Goal: Transaction & Acquisition: Obtain resource

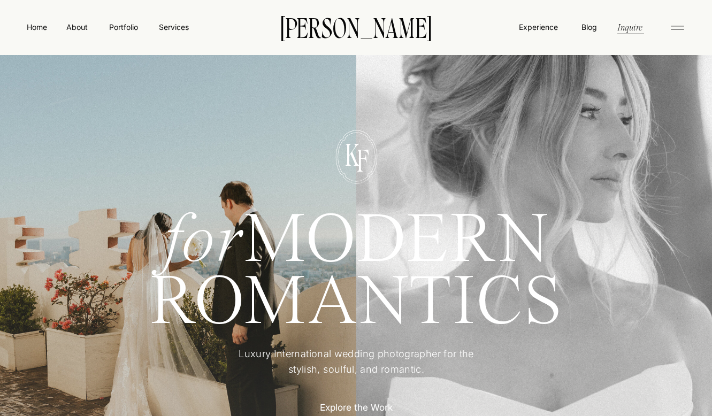
click at [370, 402] on p "Explore the Work" at bounding box center [357, 406] width 94 height 11
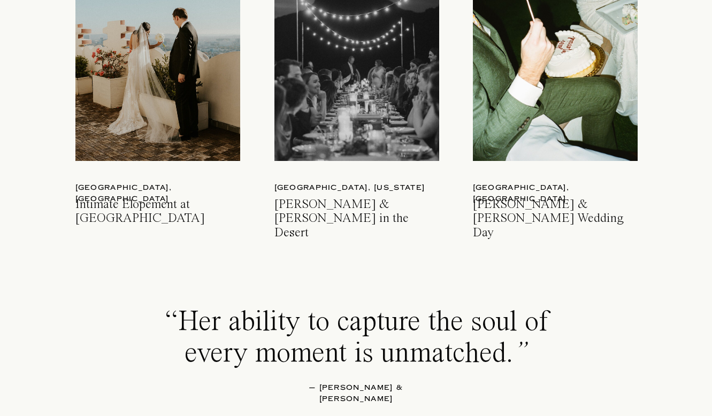
scroll to position [1679, 0]
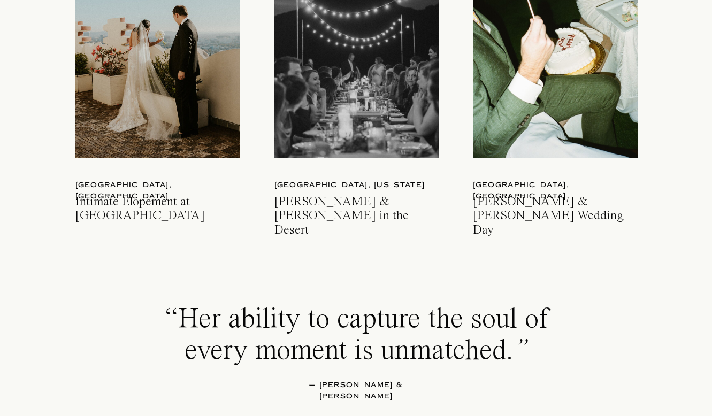
click at [572, 43] on div at bounding box center [555, 49] width 165 height 219
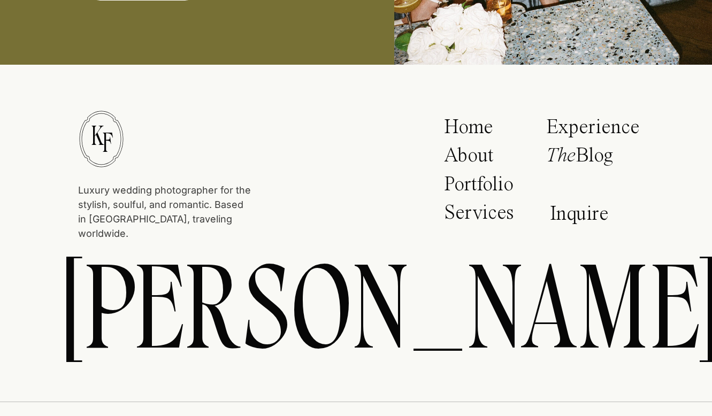
scroll to position [24425, 0]
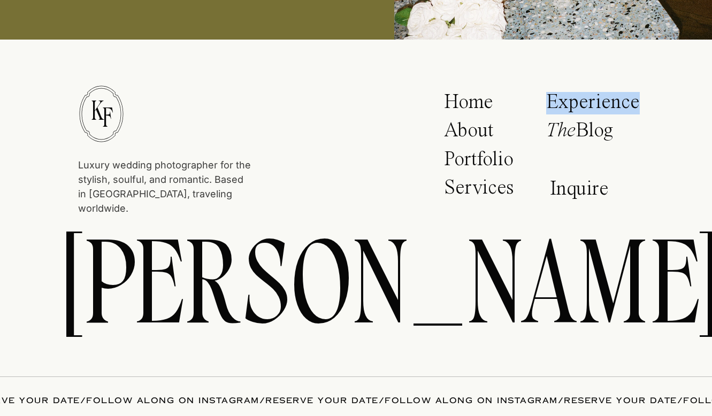
click at [469, 186] on p "Services" at bounding box center [481, 191] width 74 height 27
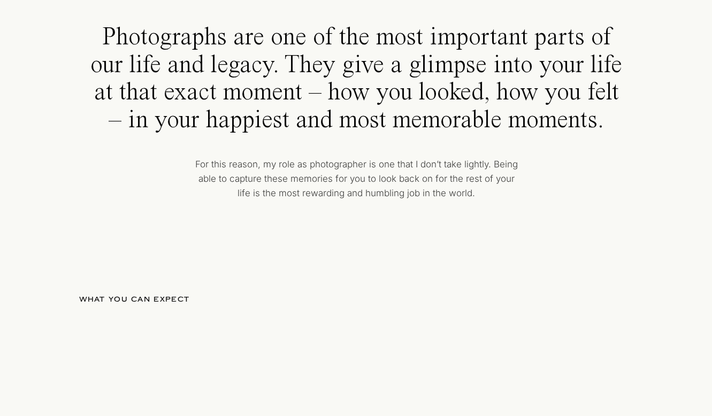
scroll to position [455, 0]
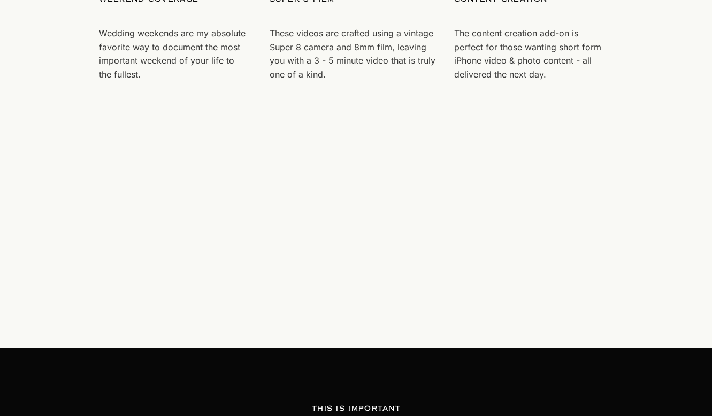
scroll to position [3232, 0]
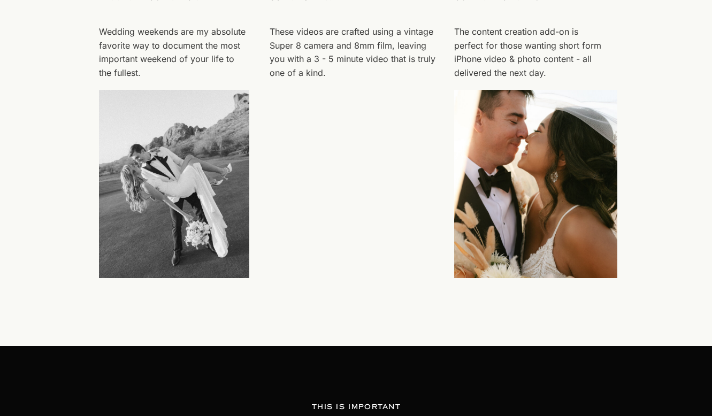
click at [196, 222] on div at bounding box center [174, 184] width 150 height 188
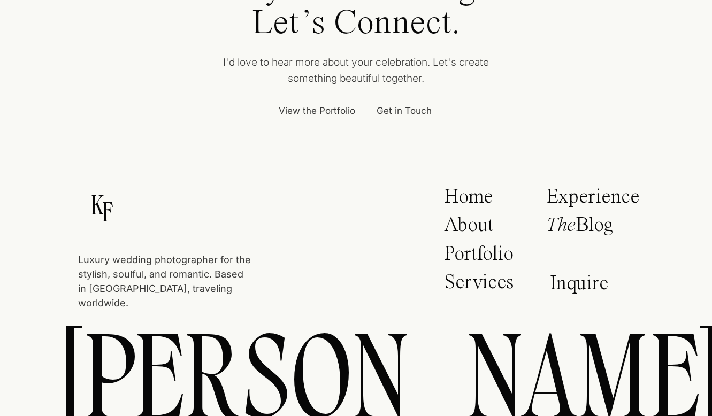
scroll to position [4437, 0]
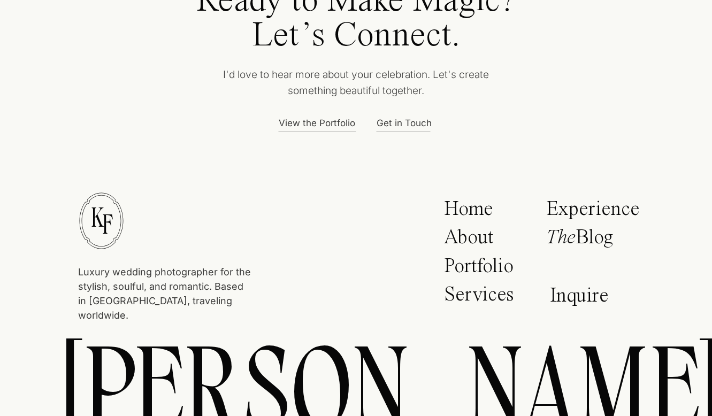
click at [557, 297] on p "Inquire" at bounding box center [582, 298] width 65 height 25
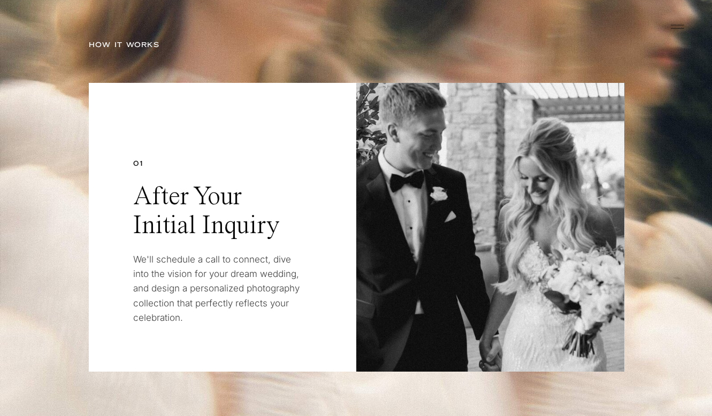
scroll to position [2451, 0]
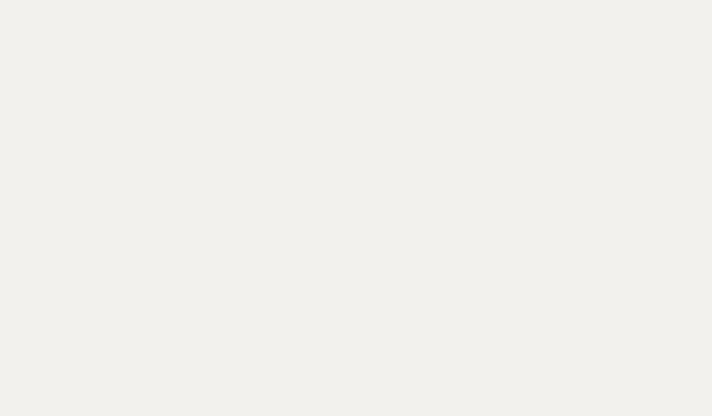
scroll to position [582, 0]
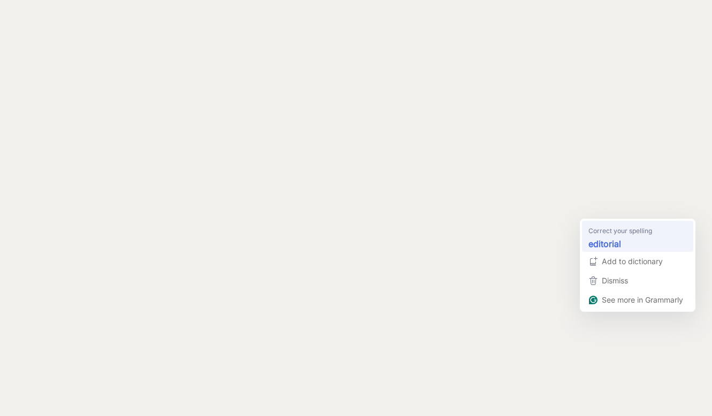
click at [589, 240] on strong "editorial" at bounding box center [604, 243] width 33 height 13
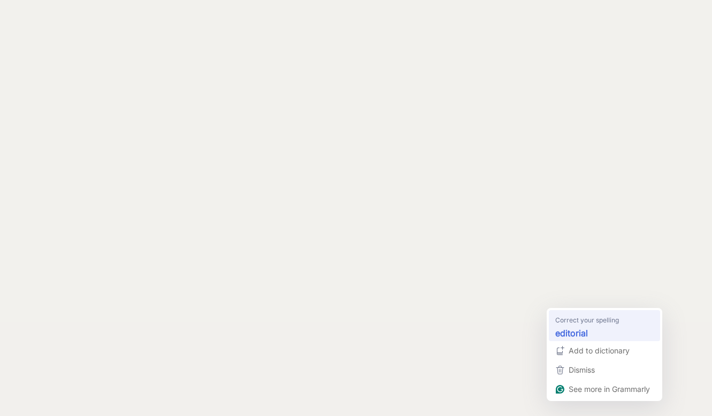
click at [558, 325] on div "editorial" at bounding box center [604, 332] width 103 height 17
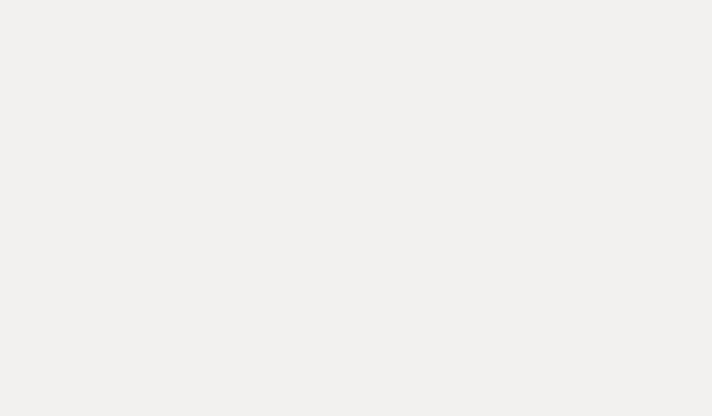
scroll to position [784, 0]
click at [310, 189] on div "Luxury wedding photographer for the stylish, soulful, and romantic. Based in Sa…" at bounding box center [356, 392] width 712 height 2353
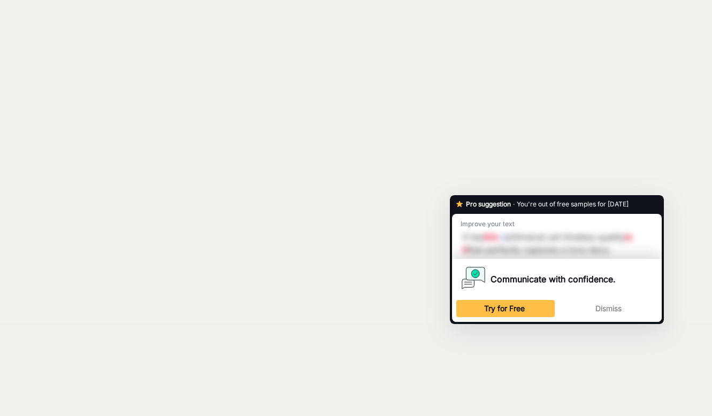
click at [455, 235] on div "Improve your text It has this n whimsical yet timeless quality to it that perfe…" at bounding box center [557, 236] width 210 height 45
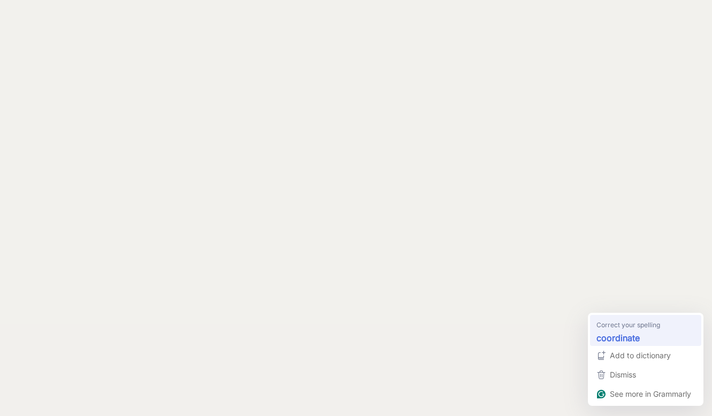
click at [618, 333] on strong "coordinate" at bounding box center [617, 337] width 43 height 13
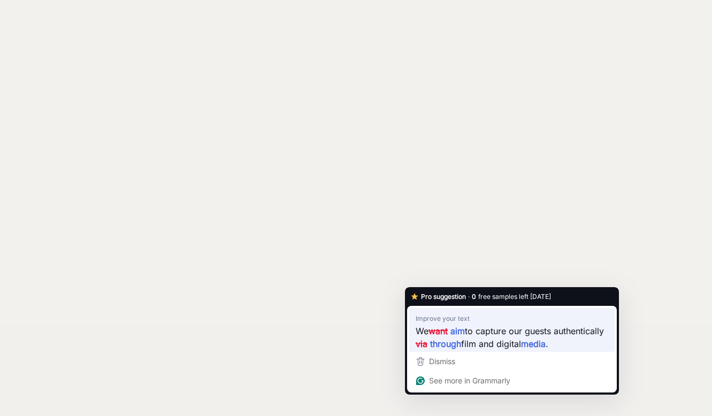
click at [465, 337] on span "to capture our guests authentically" at bounding box center [534, 330] width 139 height 13
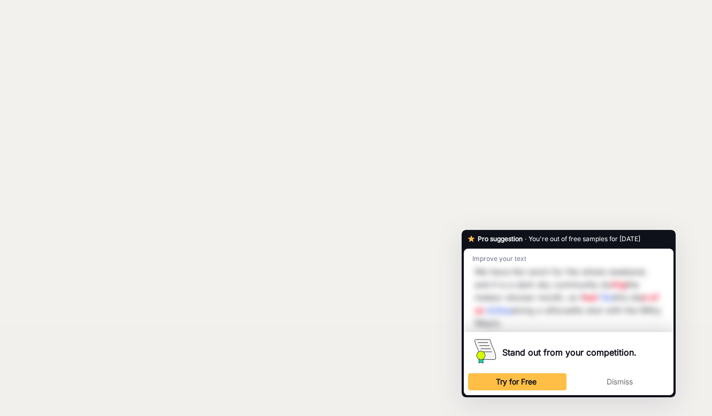
click at [467, 303] on div "Improve your text We have the ranch for the whole weekend, and it is a dark sky…" at bounding box center [569, 290] width 210 height 83
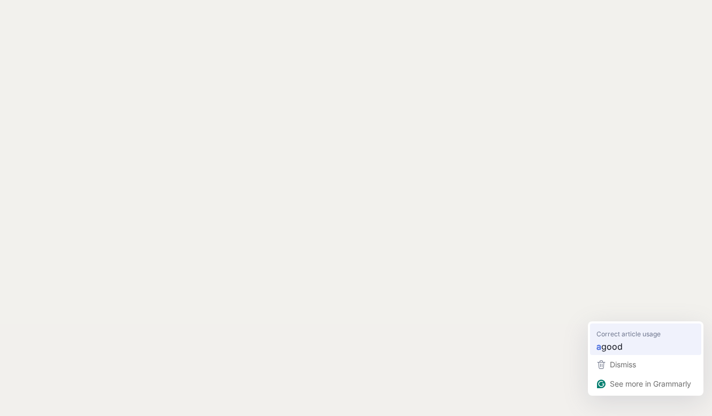
click at [612, 340] on span "good" at bounding box center [611, 346] width 21 height 13
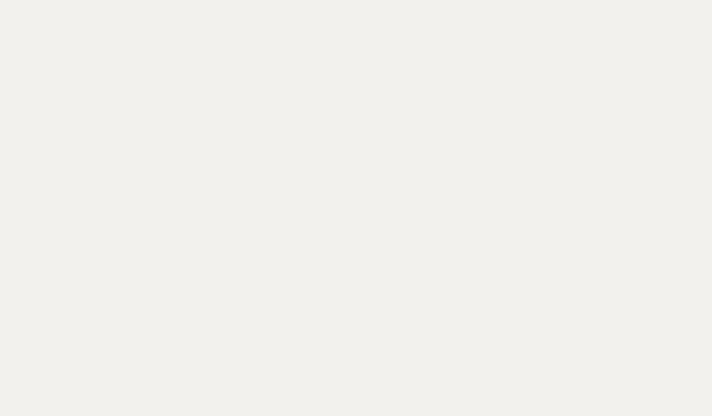
scroll to position [662, 0]
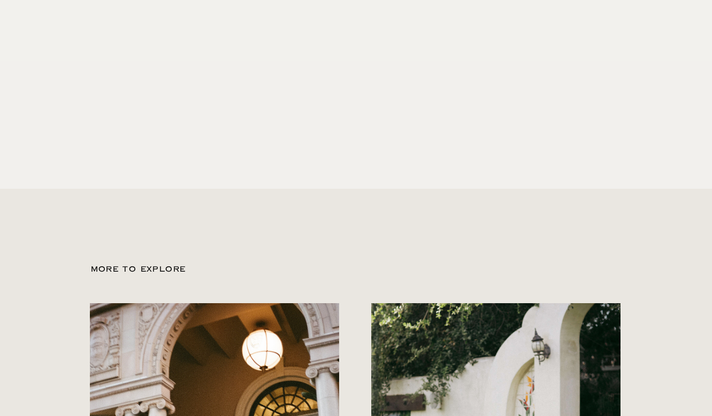
scroll to position [1023, 0]
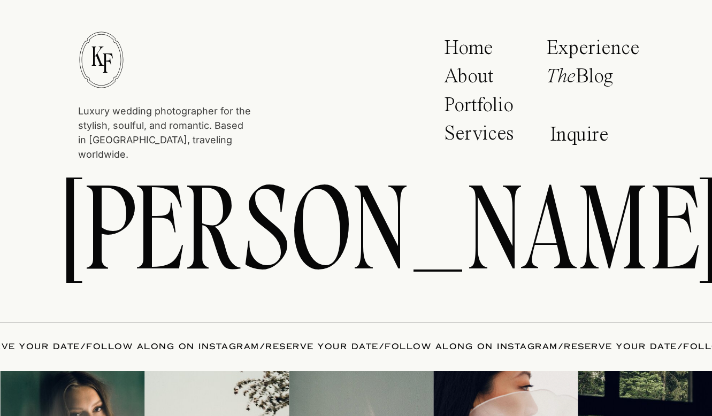
scroll to position [367, 0]
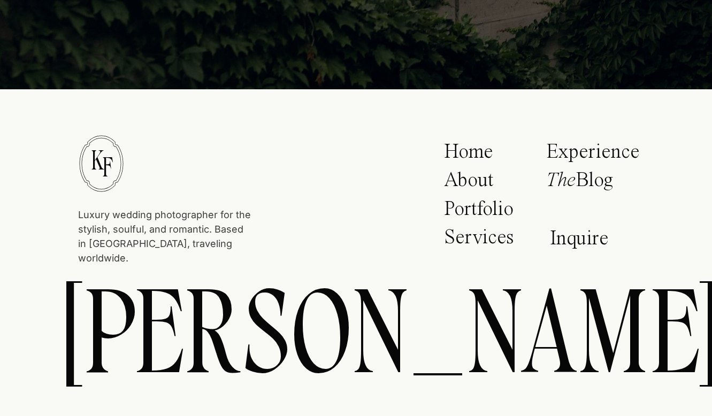
scroll to position [216, 0]
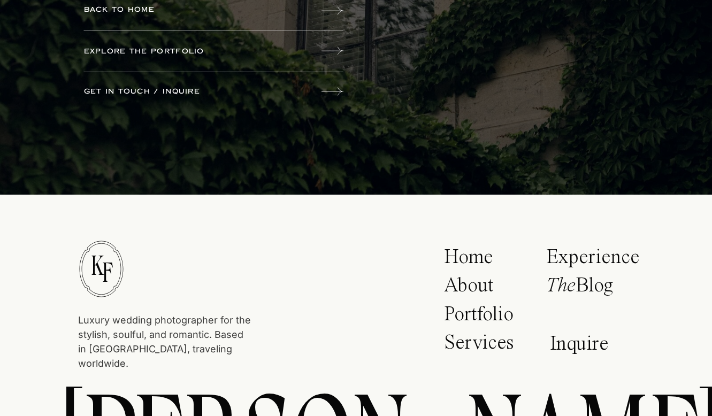
scroll to position [170, 0]
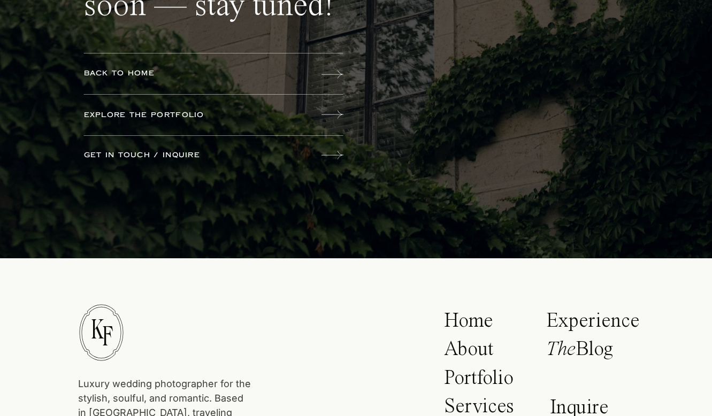
click at [494, 370] on p "Portfolio" at bounding box center [482, 381] width 76 height 27
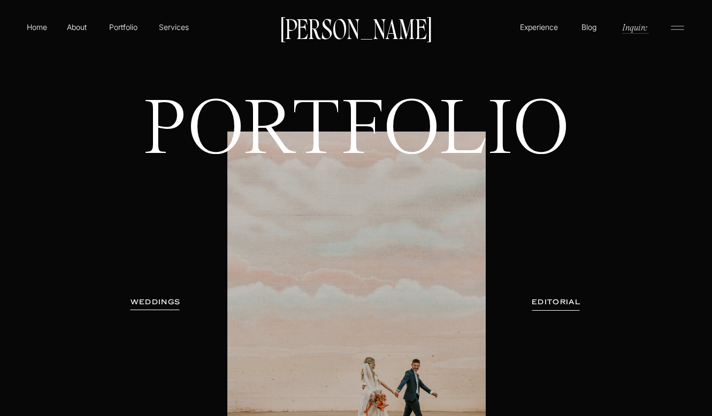
click at [151, 304] on h3 "WEDDINGS" at bounding box center [155, 302] width 67 height 11
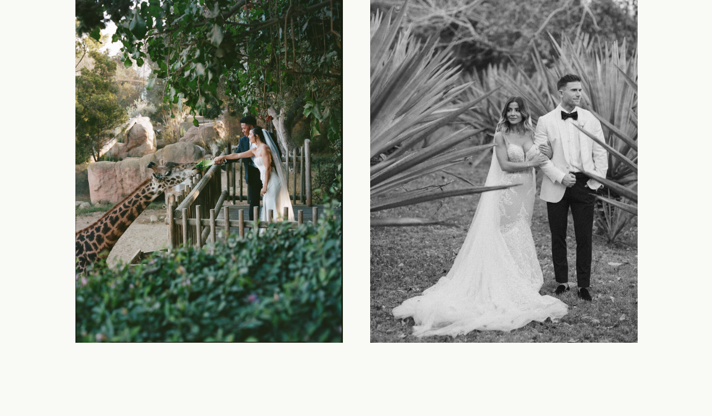
scroll to position [1182, 0]
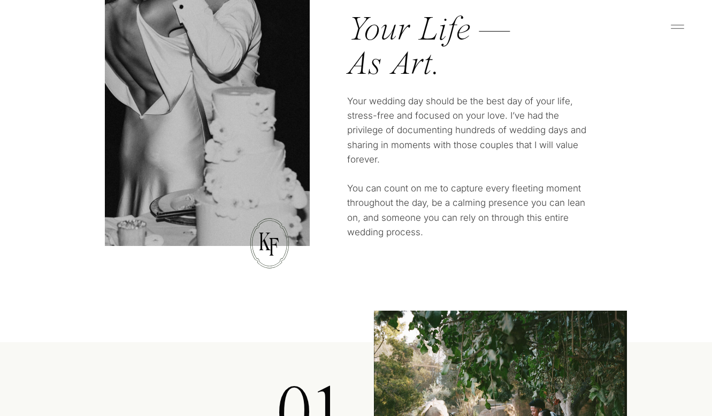
scroll to position [808, 0]
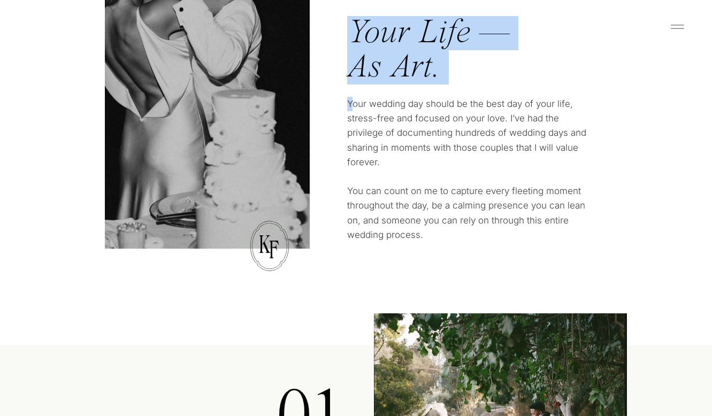
drag, startPoint x: 354, startPoint y: 102, endPoint x: 440, endPoint y: 234, distance: 158.0
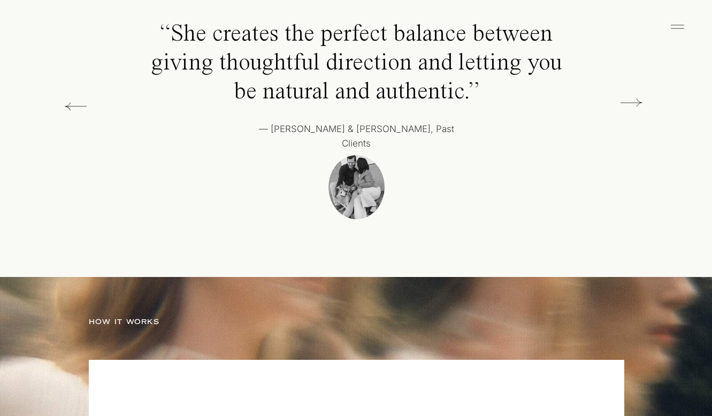
scroll to position [1953, 0]
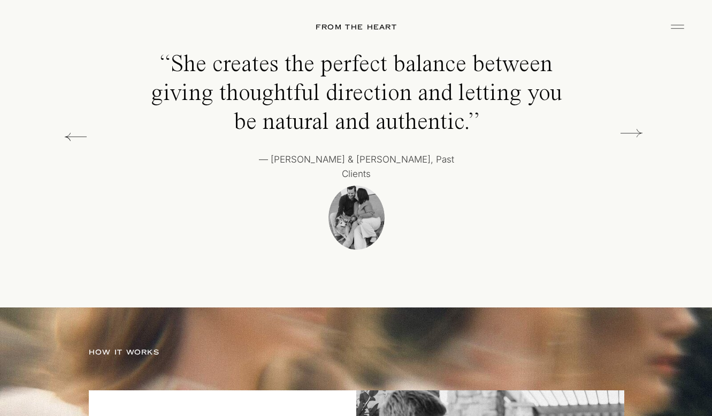
click at [636, 133] on icon at bounding box center [631, 132] width 22 height 21
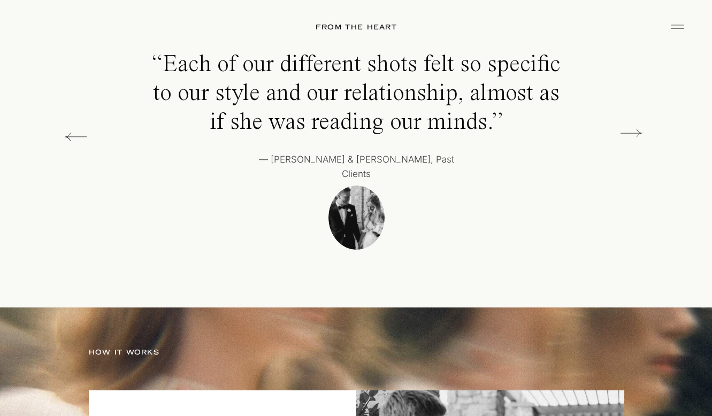
click at [636, 133] on icon at bounding box center [631, 132] width 22 height 21
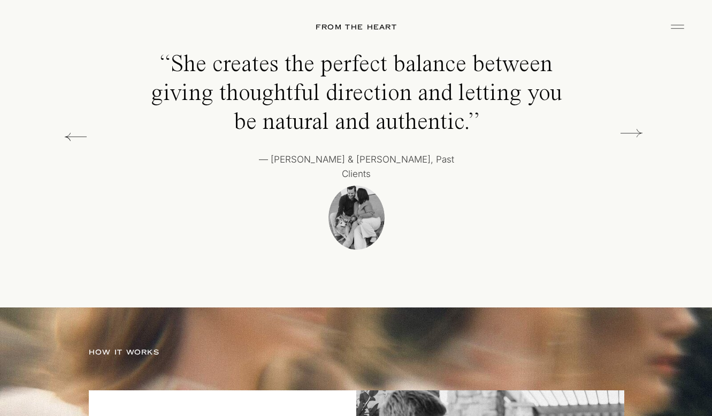
click at [636, 133] on icon at bounding box center [631, 132] width 22 height 21
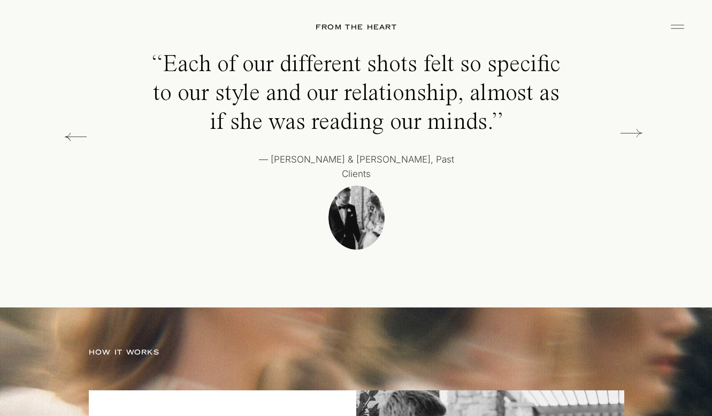
click at [636, 133] on icon at bounding box center [631, 132] width 22 height 21
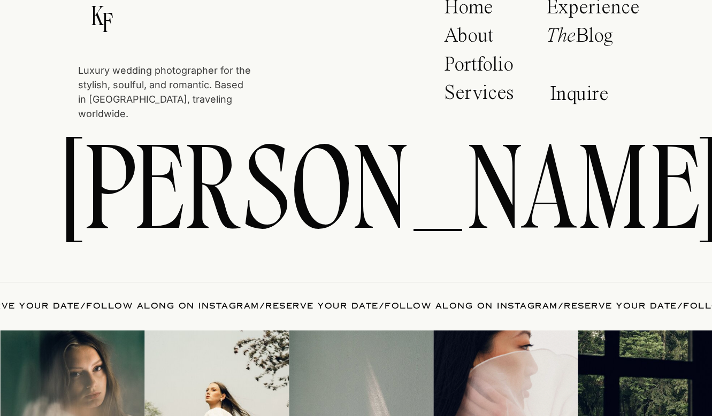
scroll to position [6586, 0]
